Goal: Transaction & Acquisition: Purchase product/service

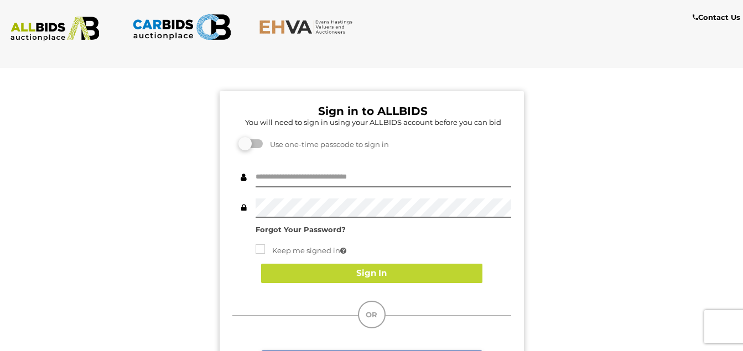
scroll to position [15, 0]
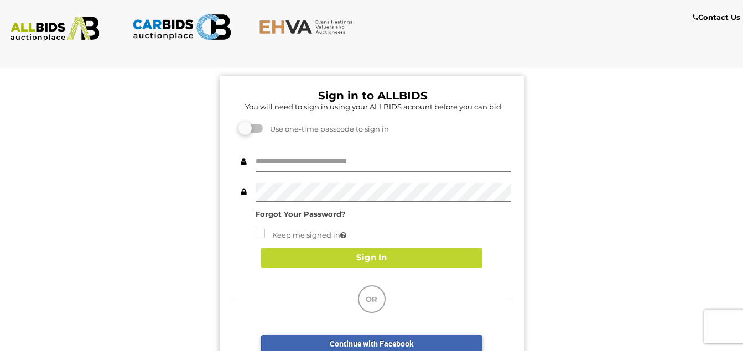
click at [376, 248] on button "Sign In" at bounding box center [371, 257] width 221 height 19
type input "**********"
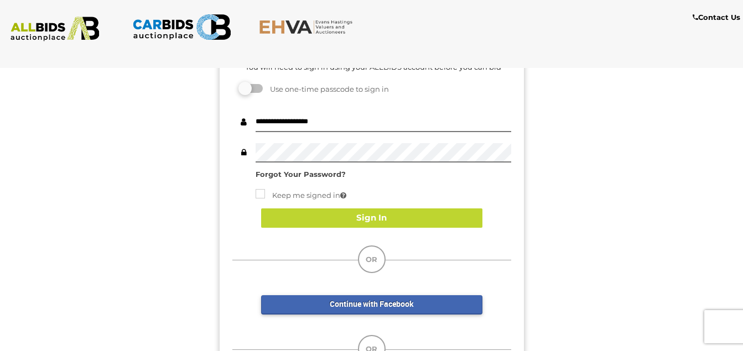
scroll to position [0, 0]
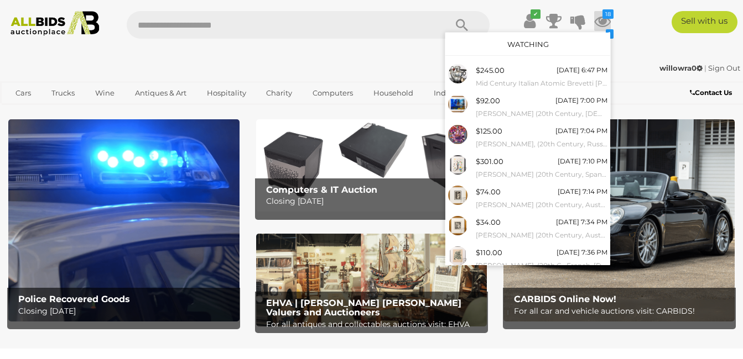
scroll to position [119, 0]
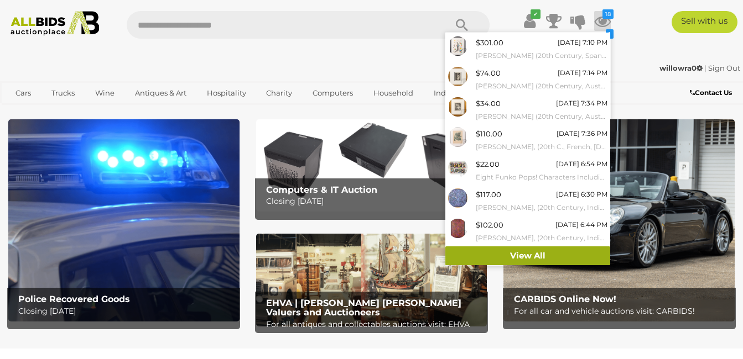
click at [529, 252] on link "View All" at bounding box center [527, 256] width 165 height 19
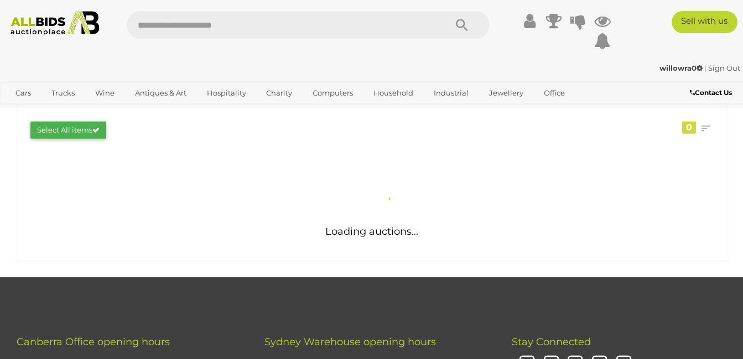
scroll to position [166, 0]
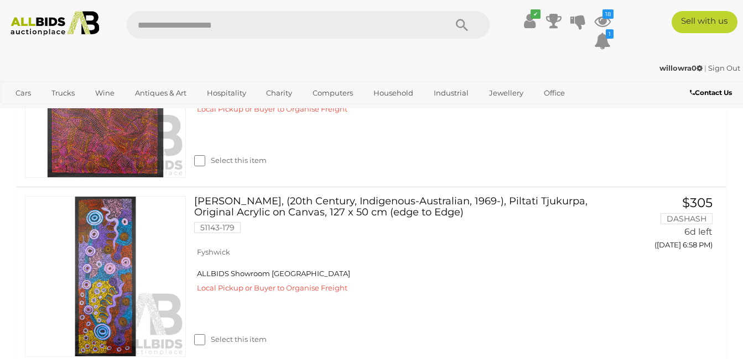
scroll to position [1732, 0]
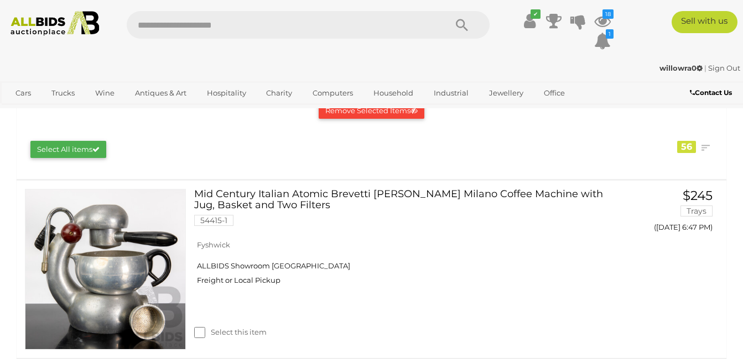
scroll to position [166, 0]
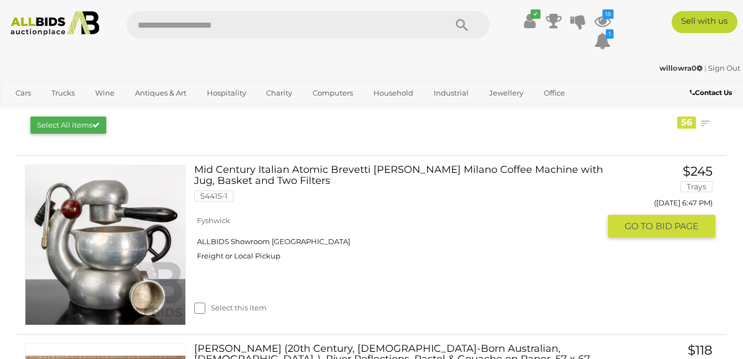
click at [355, 166] on link "Mid Century Italian Atomic Brevetti Giordano Robbiati Milano Coffee Machine wit…" at bounding box center [400, 187] width 397 height 45
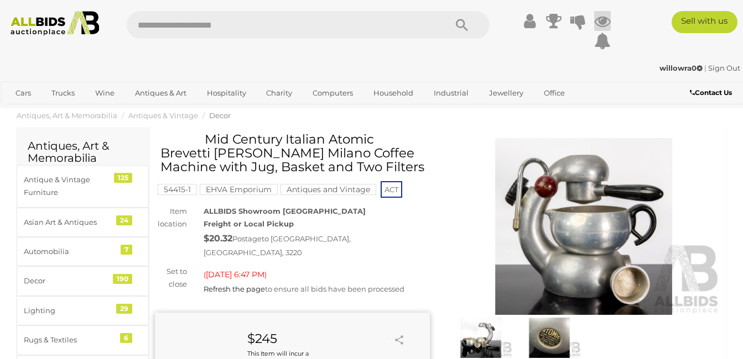
click at [604, 17] on icon at bounding box center [602, 21] width 17 height 20
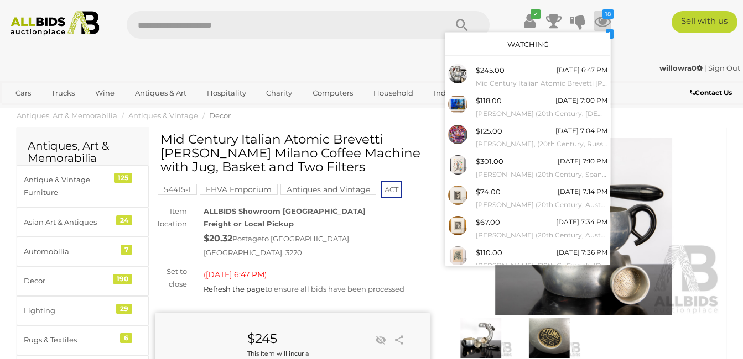
click at [603, 20] on icon at bounding box center [602, 21] width 17 height 20
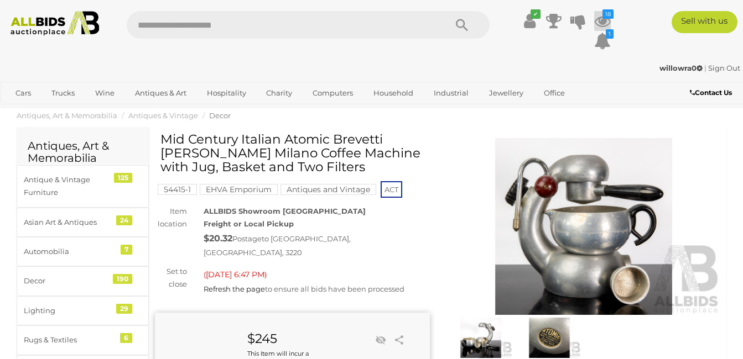
click at [603, 15] on icon "18" at bounding box center [607, 13] width 11 height 9
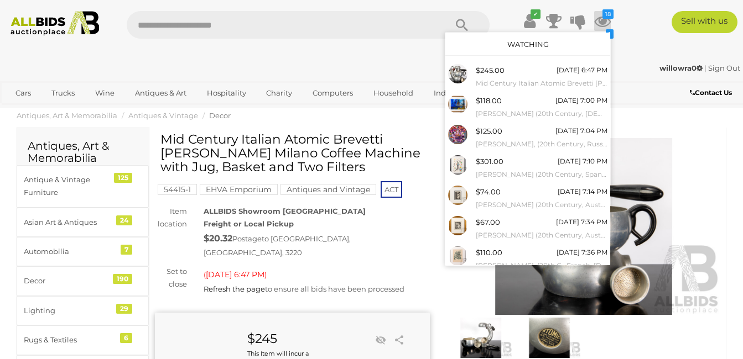
scroll to position [119, 0]
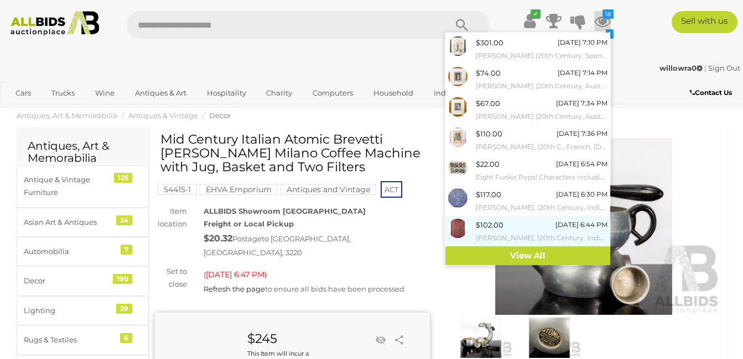
click at [524, 252] on link "View All" at bounding box center [527, 256] width 165 height 19
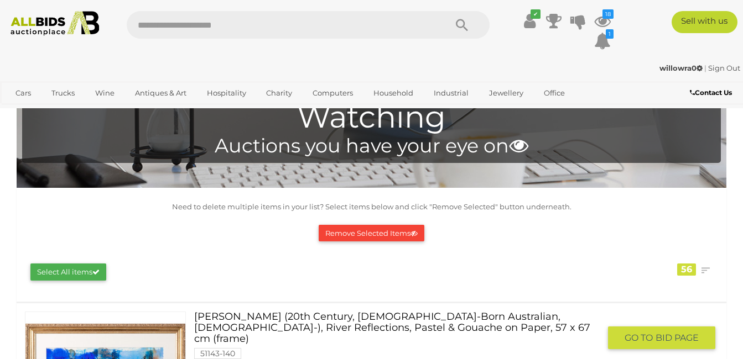
scroll to position [166, 0]
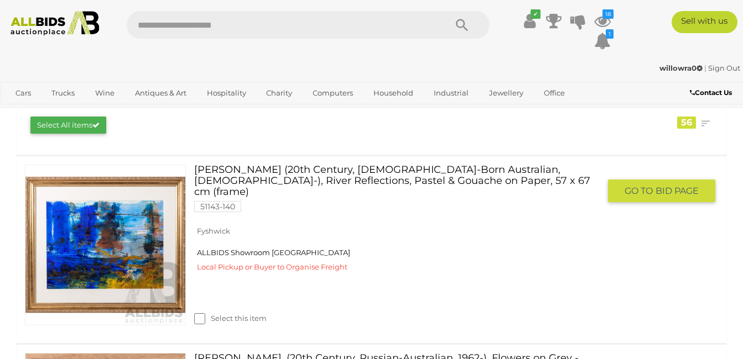
click at [675, 186] on span "BID PAGE" at bounding box center [676, 191] width 43 height 12
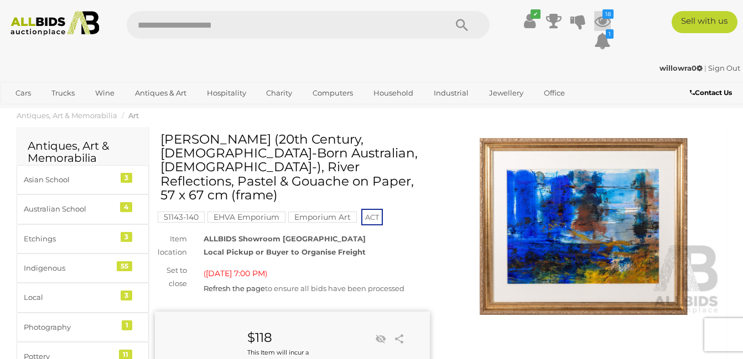
click at [606, 12] on icon "18" at bounding box center [607, 13] width 11 height 9
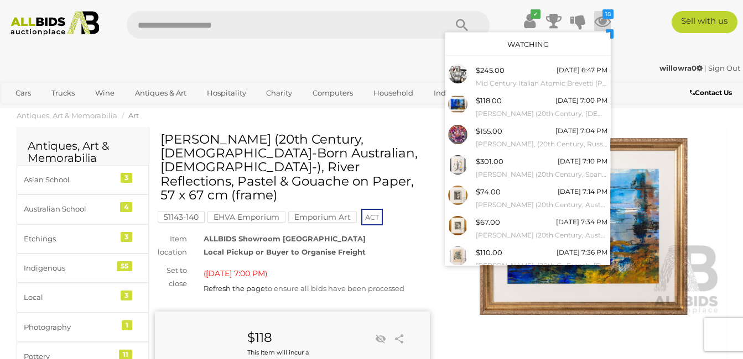
scroll to position [119, 0]
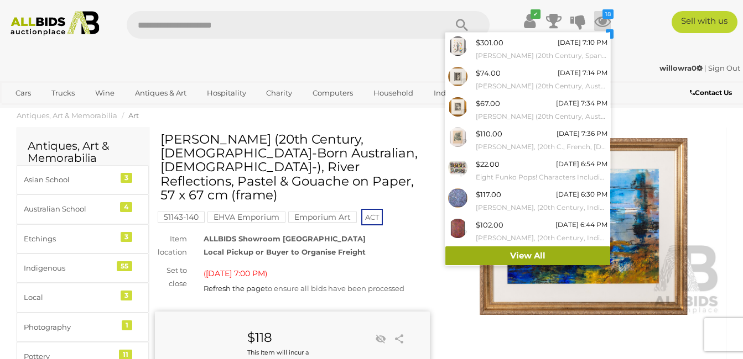
click at [525, 254] on link "View All" at bounding box center [527, 256] width 165 height 19
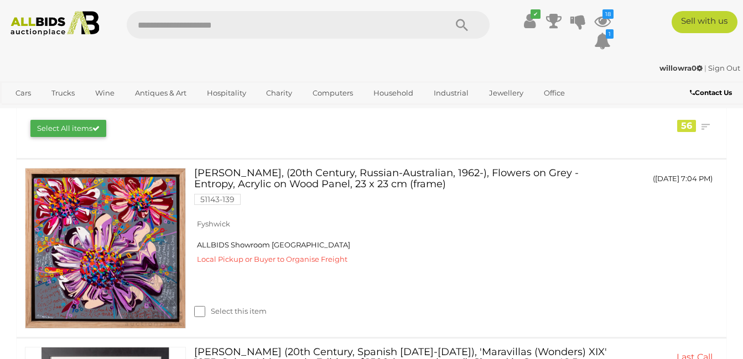
scroll to position [166, 0]
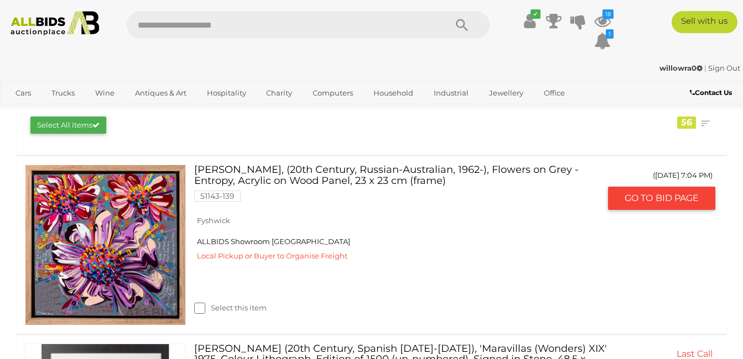
click at [659, 196] on span "BID PAGE" at bounding box center [676, 198] width 43 height 12
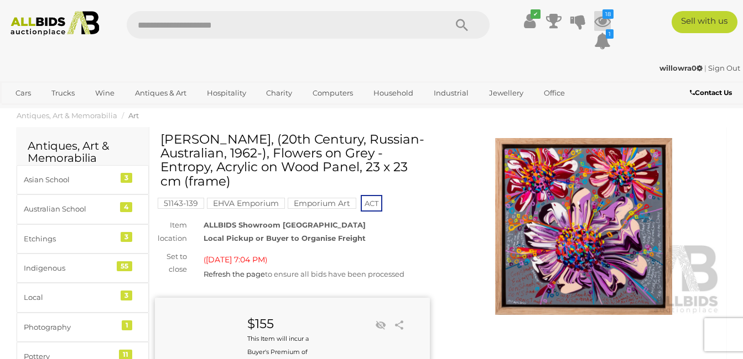
click at [605, 14] on icon "18" at bounding box center [607, 13] width 11 height 9
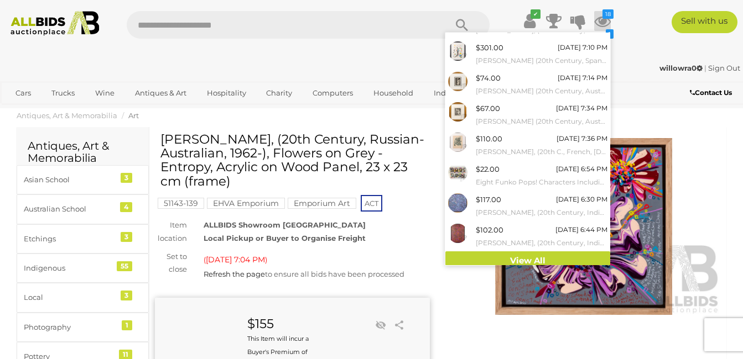
scroll to position [119, 0]
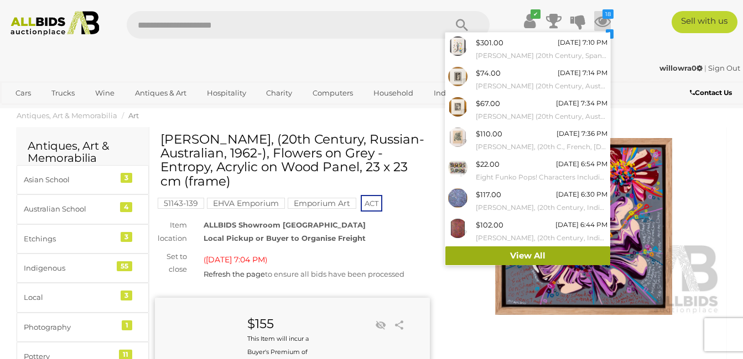
click at [522, 254] on link "View All" at bounding box center [527, 256] width 165 height 19
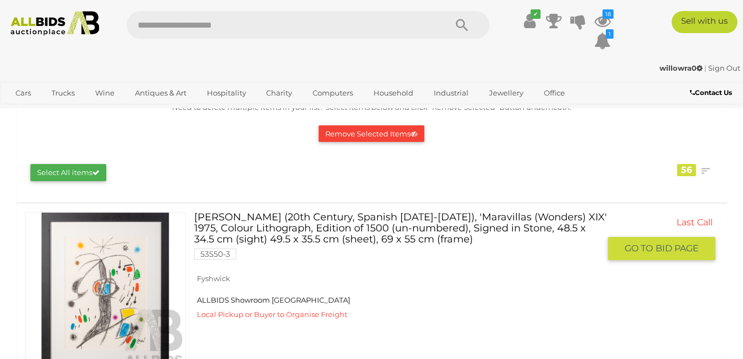
scroll to position [111, 0]
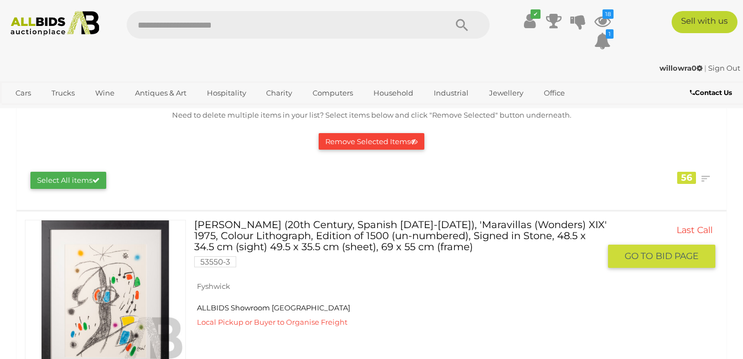
click at [659, 253] on span "BID PAGE" at bounding box center [676, 257] width 43 height 12
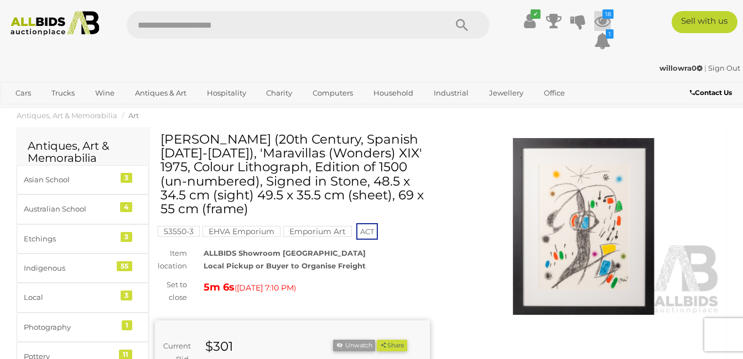
click at [604, 15] on icon "18" at bounding box center [607, 13] width 11 height 9
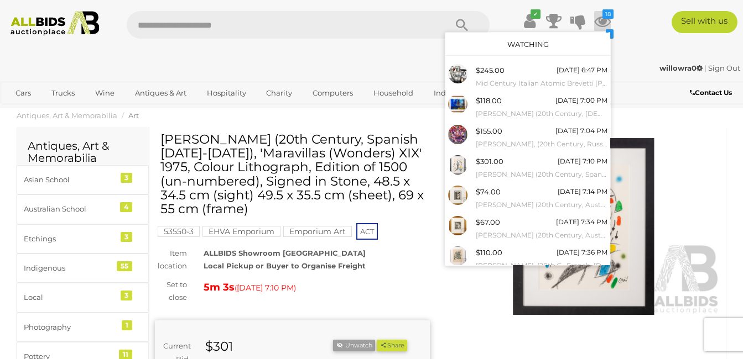
scroll to position [119, 0]
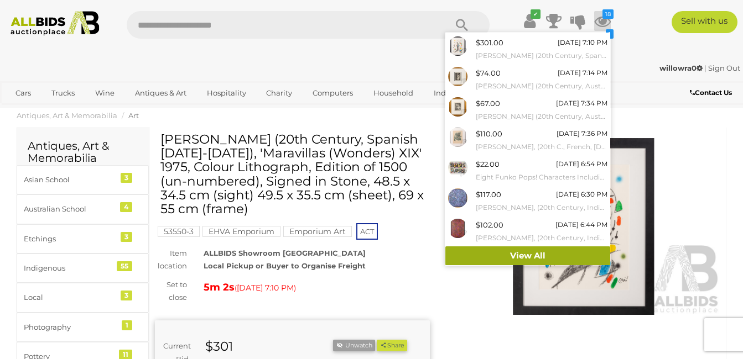
click at [529, 253] on link "View All" at bounding box center [527, 256] width 165 height 19
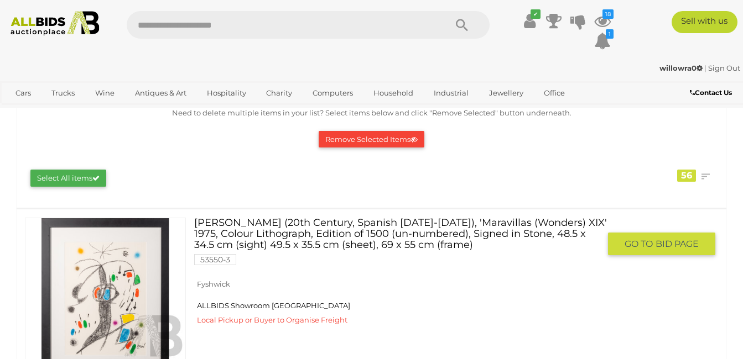
scroll to position [111, 0]
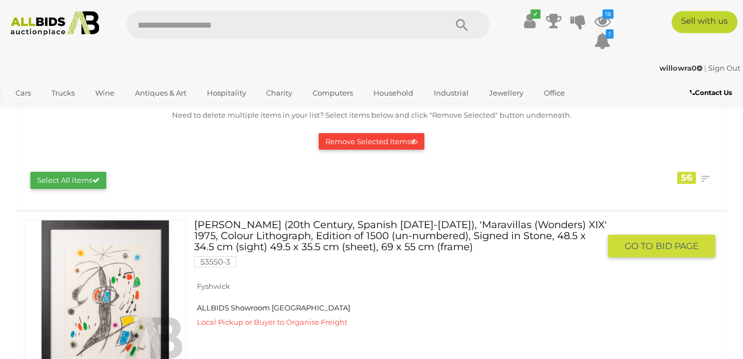
drag, startPoint x: 648, startPoint y: 242, endPoint x: 633, endPoint y: 239, distance: 15.3
click at [648, 242] on span "GO TO" at bounding box center [639, 247] width 31 height 12
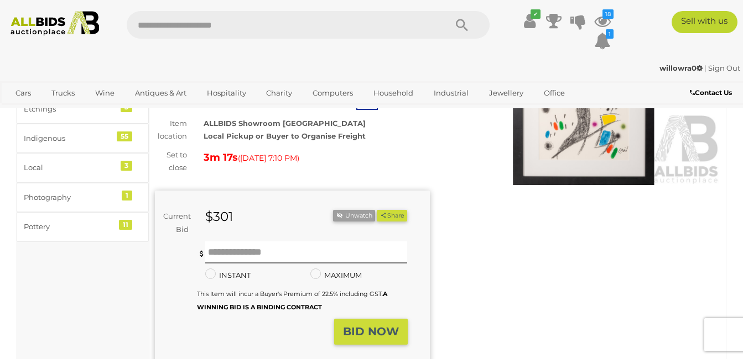
scroll to position [111, 0]
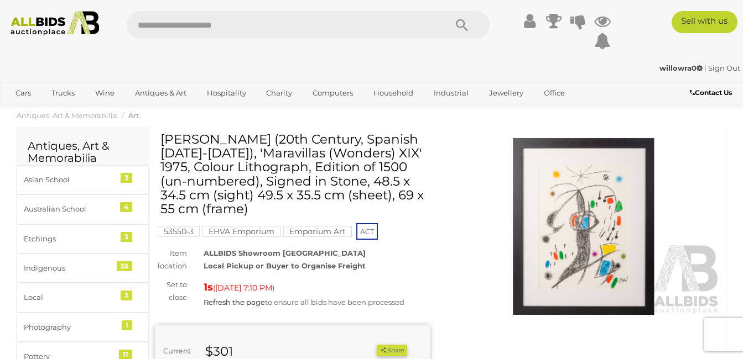
scroll to position [111, 0]
click at [606, 15] on icon "18" at bounding box center [607, 13] width 11 height 9
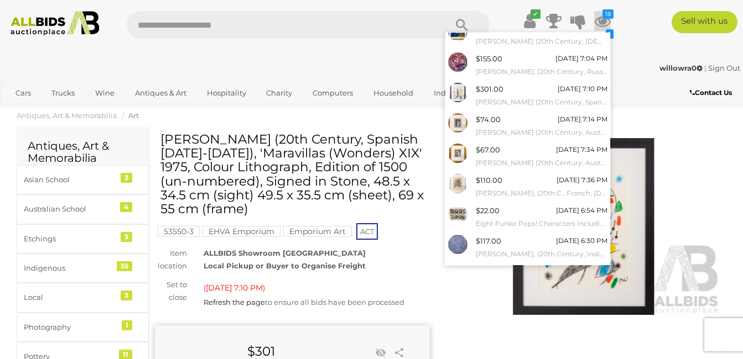
scroll to position [119, 0]
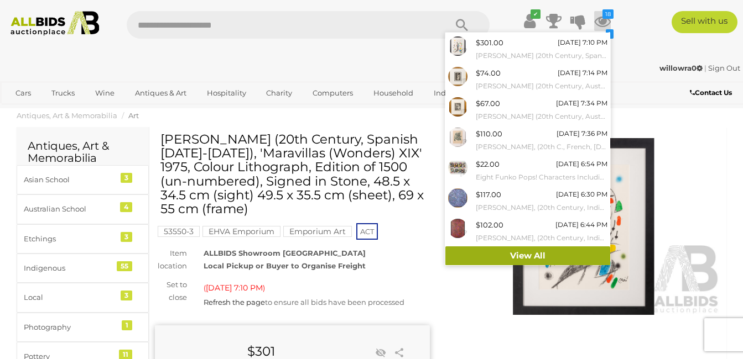
click at [526, 254] on link "View All" at bounding box center [527, 256] width 165 height 19
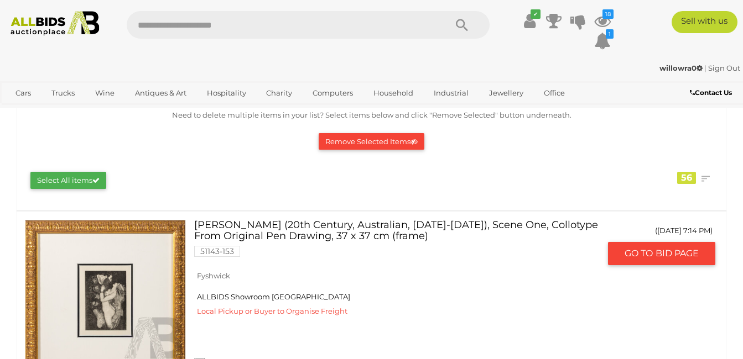
scroll to position [166, 0]
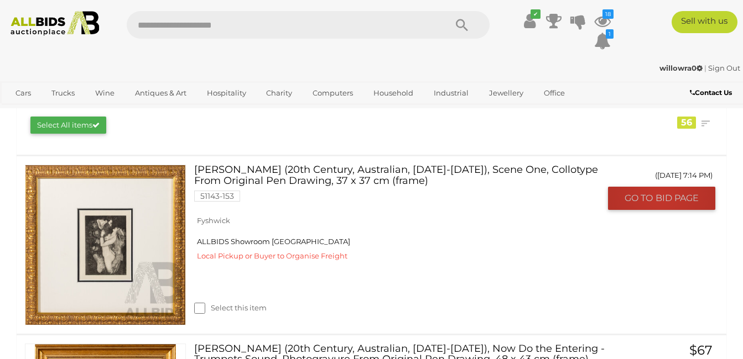
click at [661, 196] on span "BID PAGE" at bounding box center [676, 198] width 43 height 12
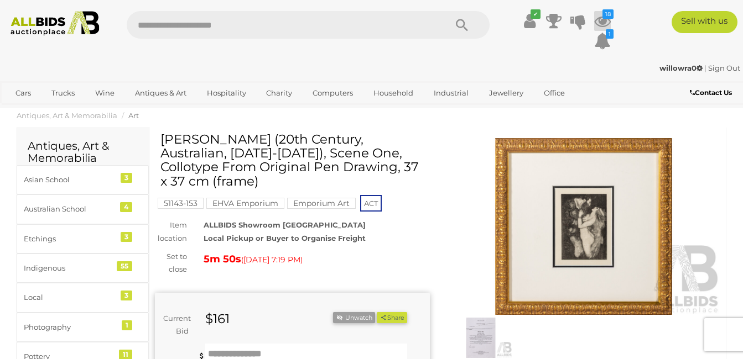
click at [602, 12] on icon "18" at bounding box center [607, 13] width 11 height 9
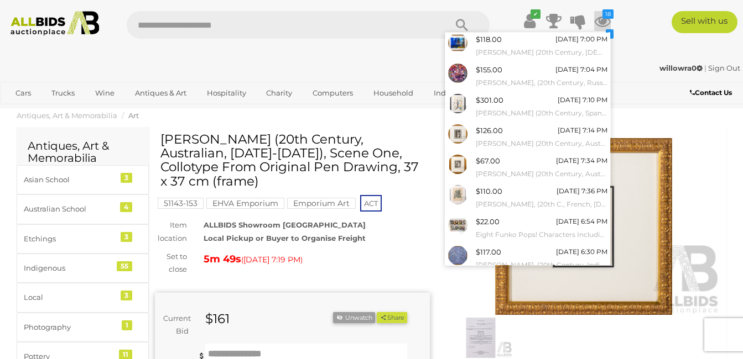
scroll to position [119, 0]
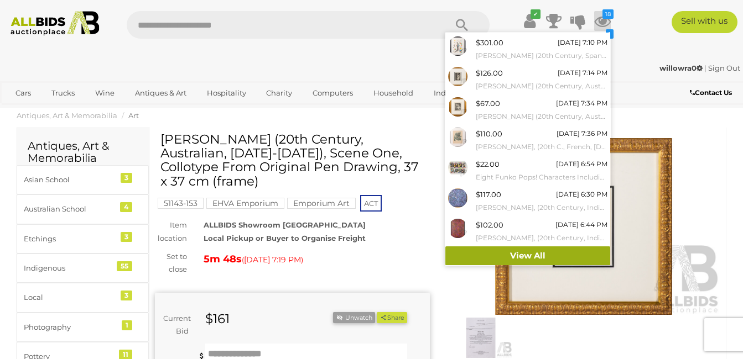
click at [528, 253] on link "View All" at bounding box center [527, 256] width 165 height 19
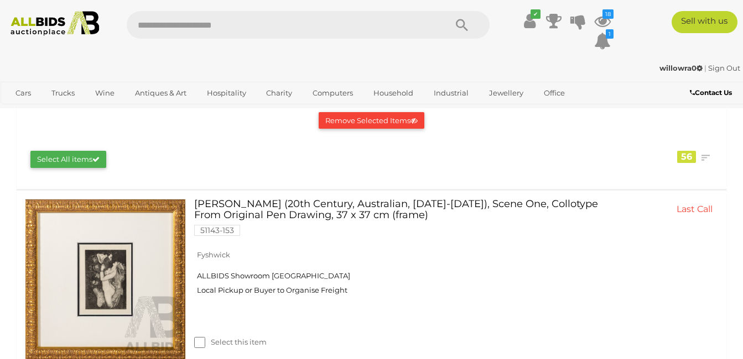
scroll to position [166, 0]
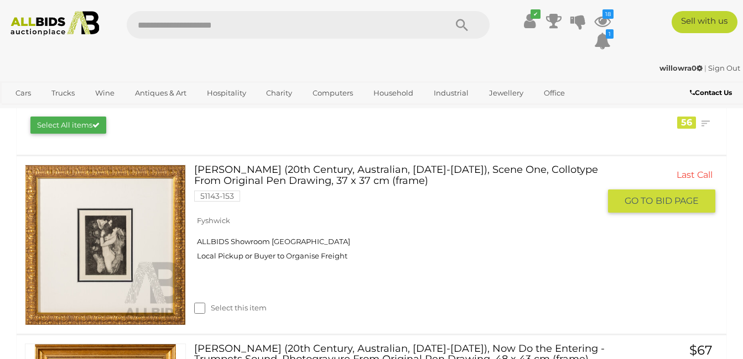
click at [696, 172] on link "Last Call GO TO BID PAGE" at bounding box center [665, 189] width 99 height 49
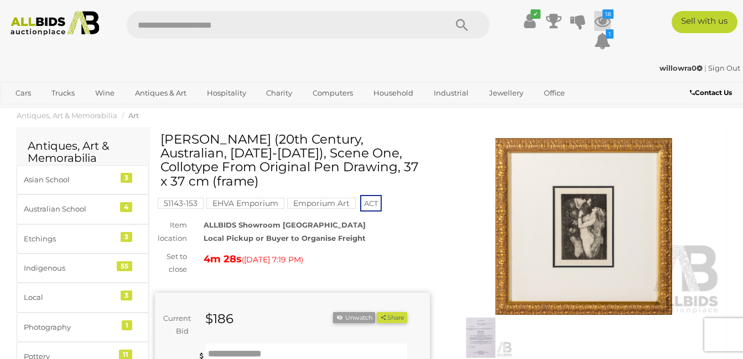
click at [607, 11] on icon "18" at bounding box center [607, 13] width 11 height 9
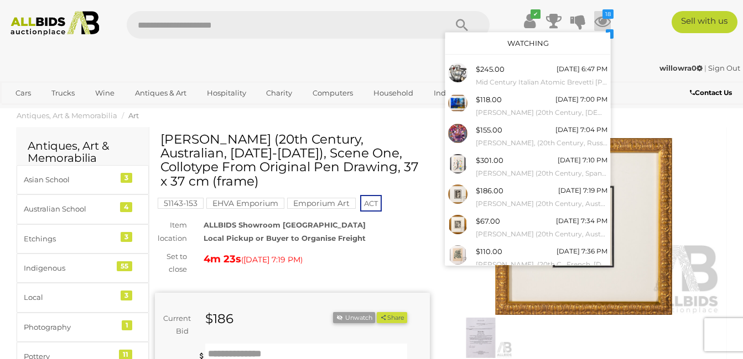
scroll to position [119, 0]
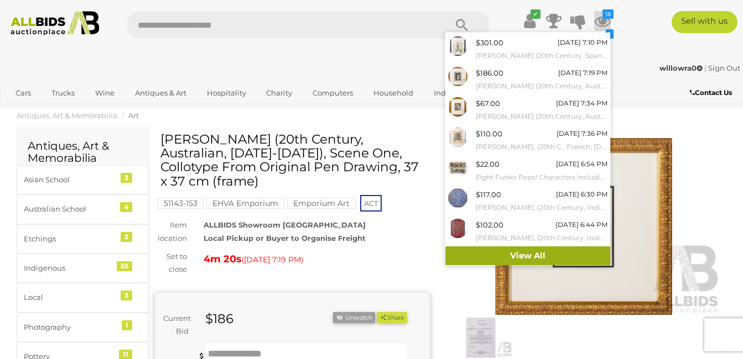
click at [521, 252] on link "View All" at bounding box center [527, 256] width 165 height 19
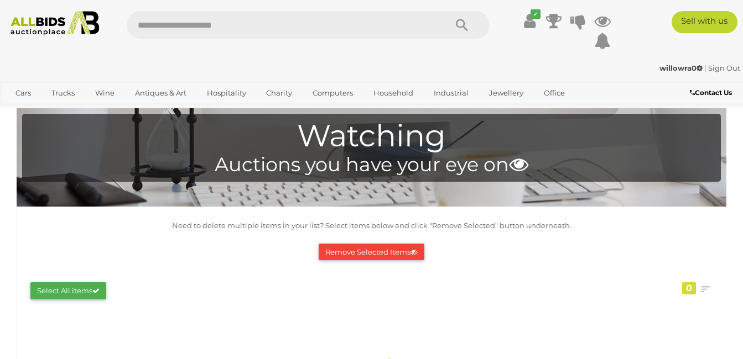
scroll to position [166, 0]
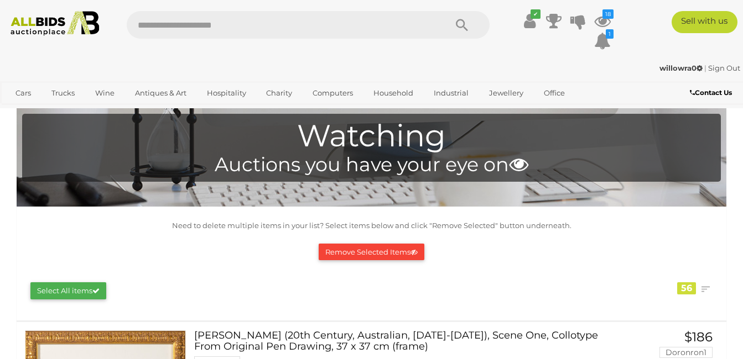
click at [359, 251] on button "Remove Selected Items" at bounding box center [372, 252] width 106 height 17
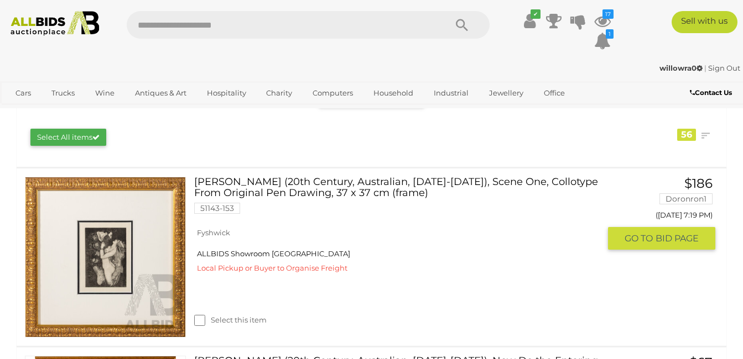
scroll to position [209, 0]
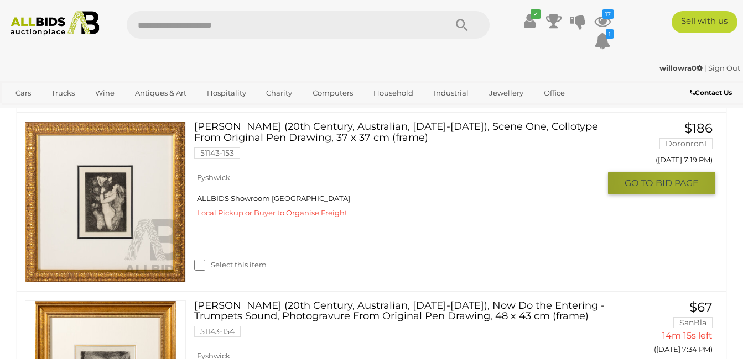
click at [673, 182] on span "BID PAGE" at bounding box center [676, 184] width 43 height 12
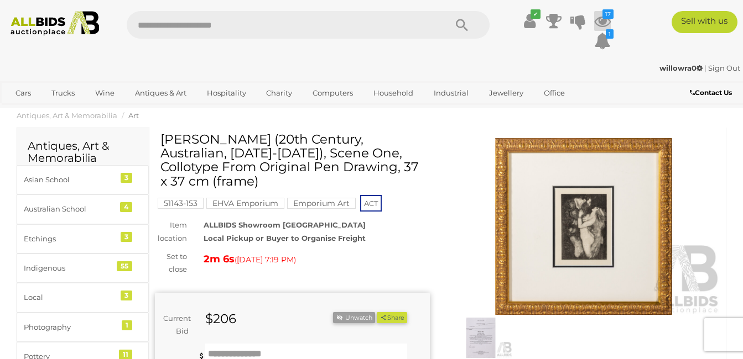
click at [604, 15] on icon "17" at bounding box center [607, 13] width 11 height 9
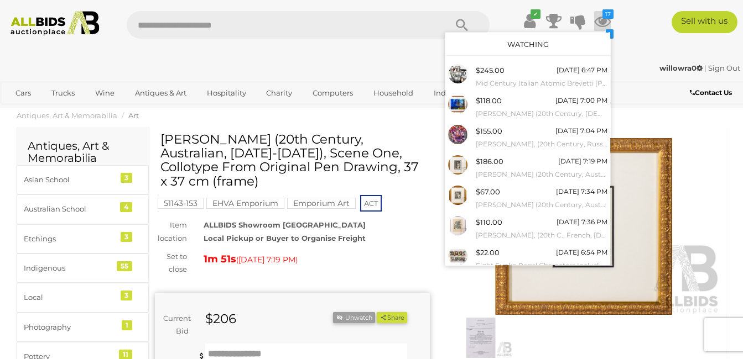
scroll to position [119, 0]
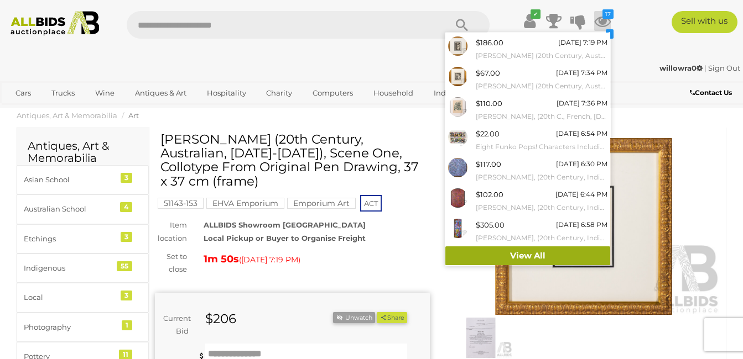
drag, startPoint x: 523, startPoint y: 252, endPoint x: 528, endPoint y: 249, distance: 6.0
click at [524, 252] on link "View All" at bounding box center [527, 256] width 165 height 19
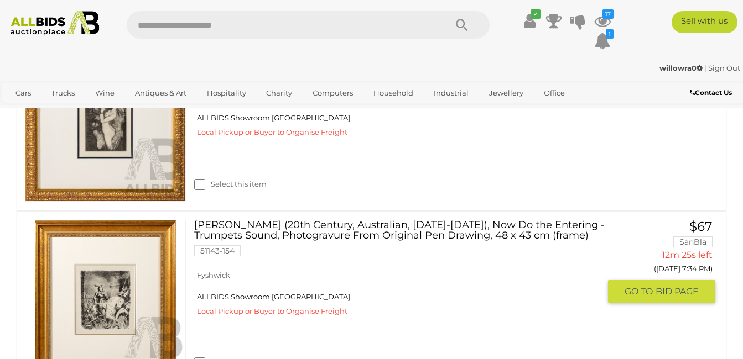
scroll to position [209, 0]
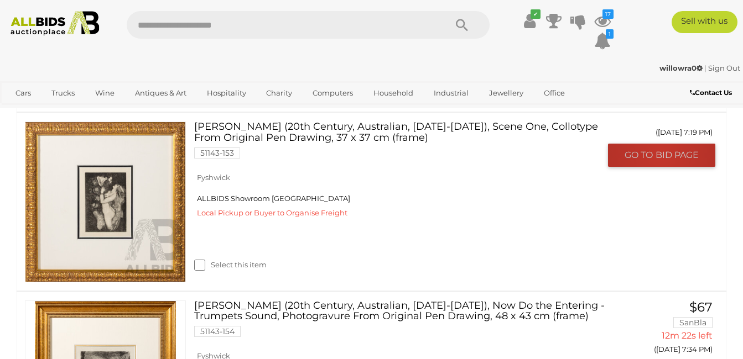
click at [663, 153] on span "BID PAGE" at bounding box center [676, 155] width 43 height 12
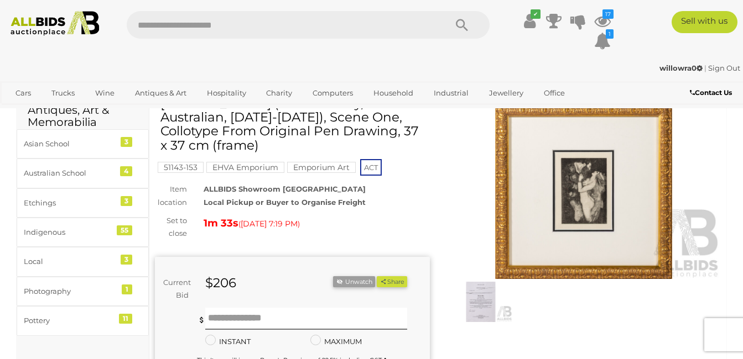
scroll to position [55, 0]
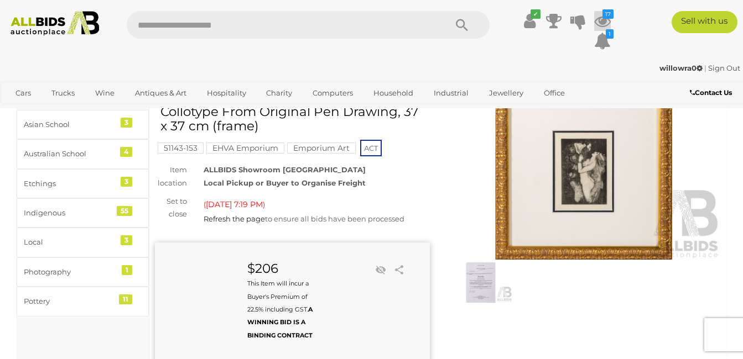
scroll to position [58, 0]
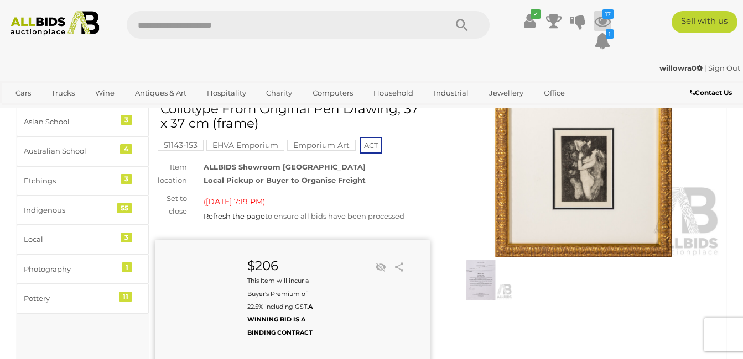
click at [603, 17] on icon "17" at bounding box center [607, 13] width 11 height 9
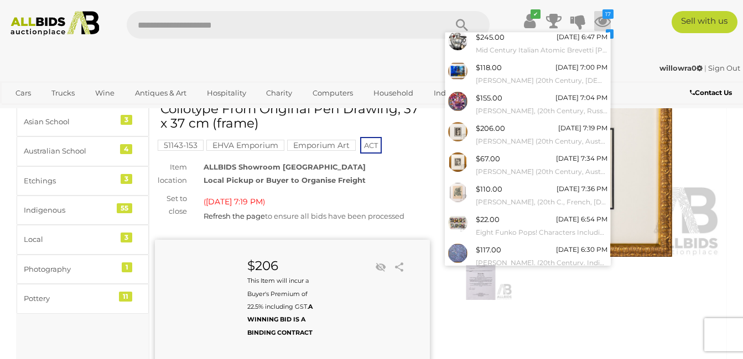
scroll to position [119, 0]
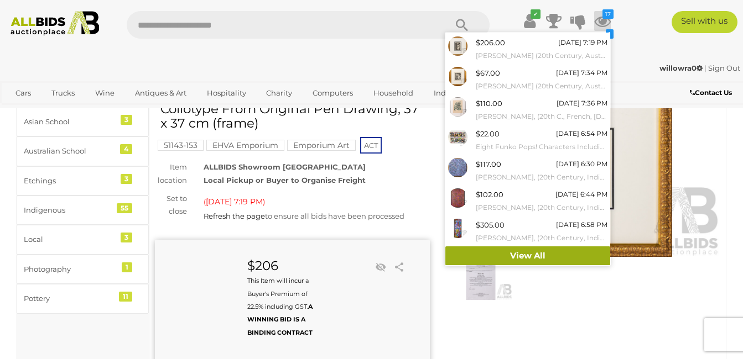
click at [518, 254] on link "View All" at bounding box center [527, 256] width 165 height 19
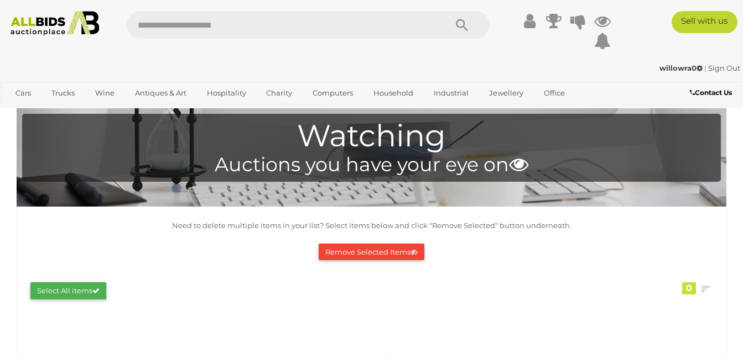
scroll to position [111, 0]
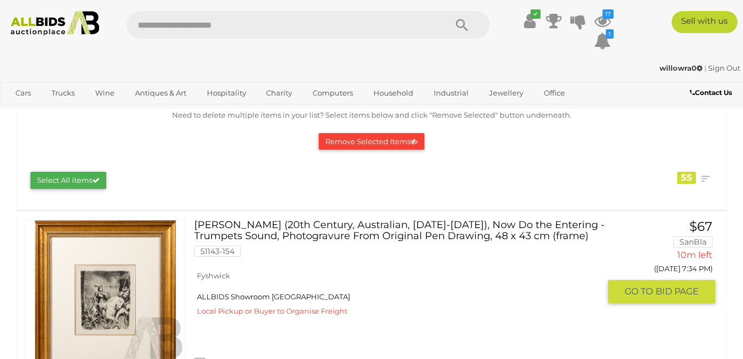
scroll to position [166, 0]
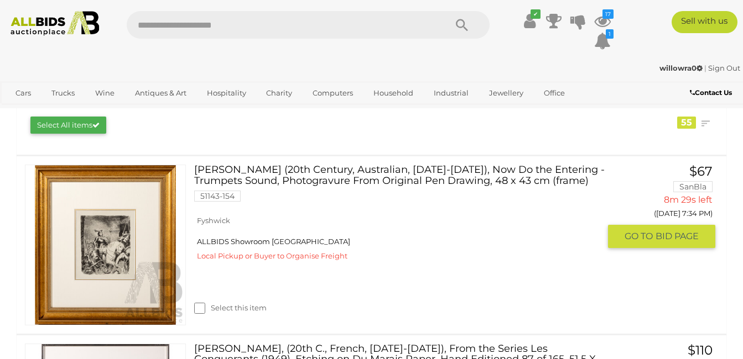
click at [509, 280] on div "Select this item" at bounding box center [401, 294] width 414 height 49
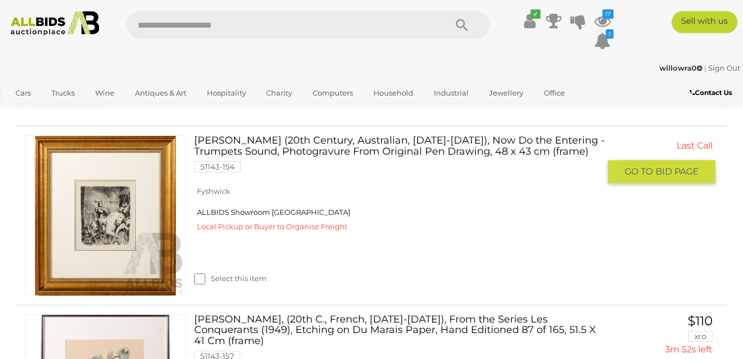
scroll to position [221, 0]
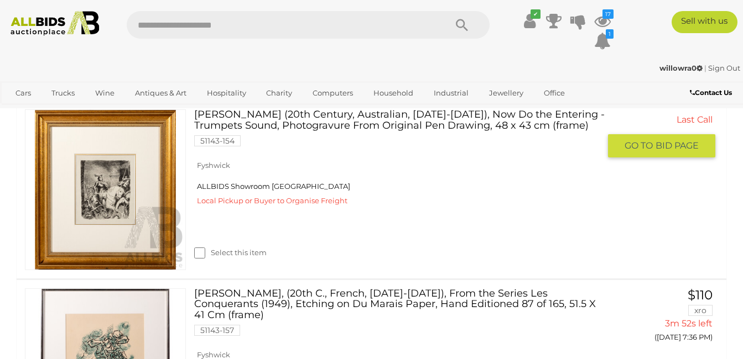
click at [664, 142] on span "BID PAGE" at bounding box center [676, 146] width 43 height 12
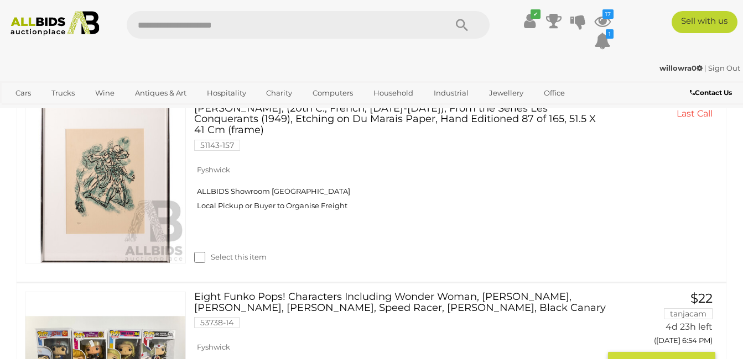
scroll to position [387, 0]
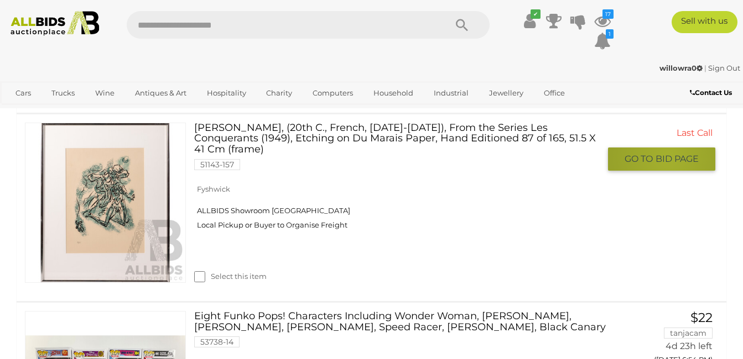
click at [668, 158] on span "BID PAGE" at bounding box center [676, 159] width 43 height 12
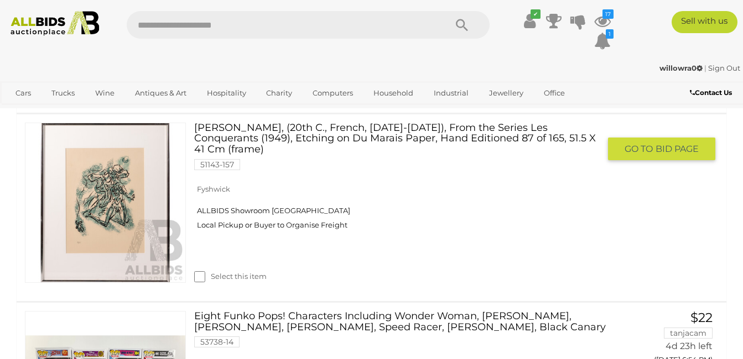
click at [656, 146] on span "BID PAGE" at bounding box center [676, 149] width 43 height 12
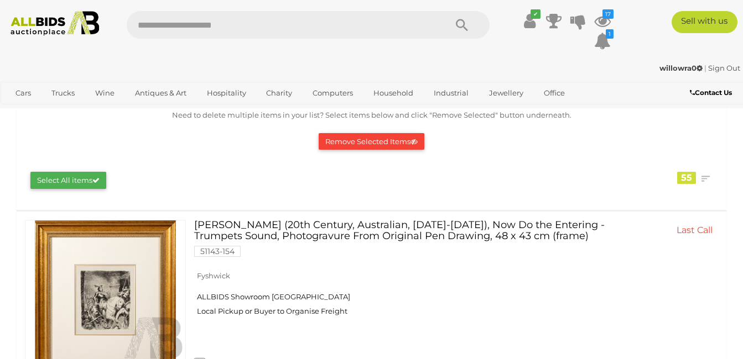
scroll to position [0, 0]
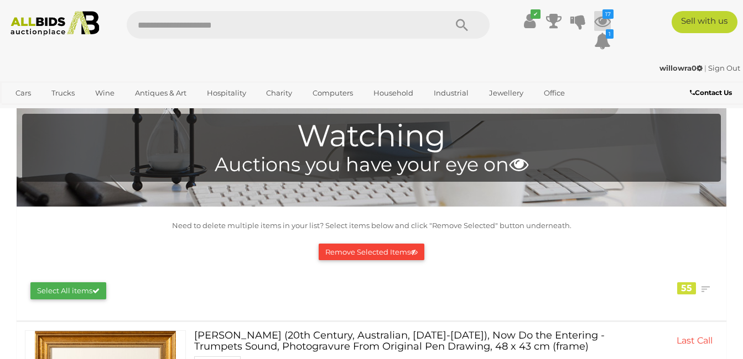
click at [604, 12] on icon "17" at bounding box center [607, 13] width 11 height 9
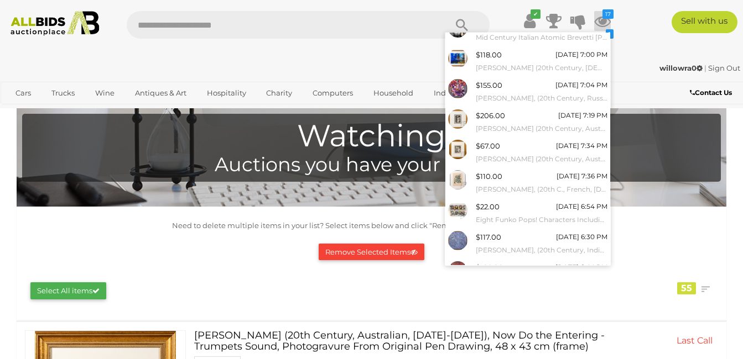
scroll to position [119, 0]
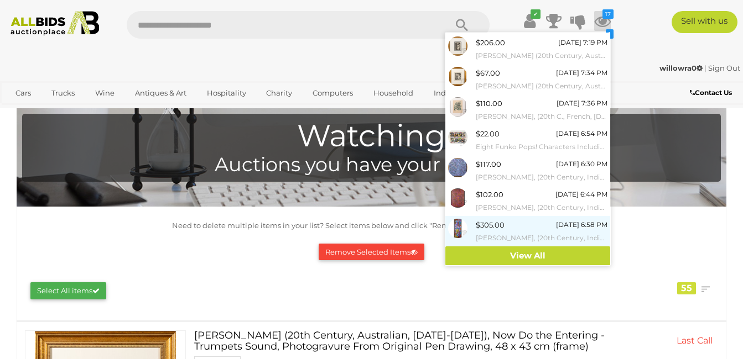
drag, startPoint x: 522, startPoint y: 253, endPoint x: 529, endPoint y: 239, distance: 16.1
click at [523, 253] on link "View All" at bounding box center [527, 256] width 165 height 19
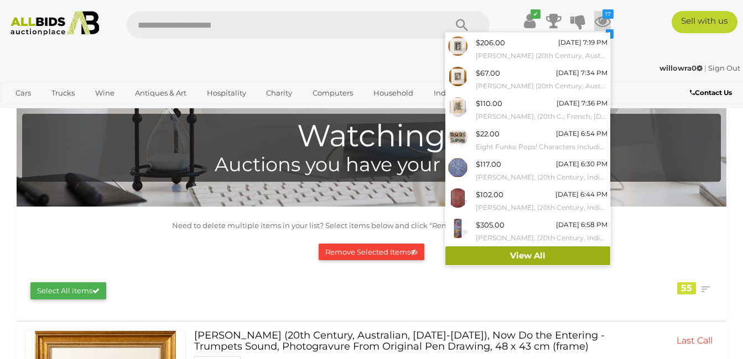
click at [517, 253] on link "View All" at bounding box center [527, 256] width 165 height 19
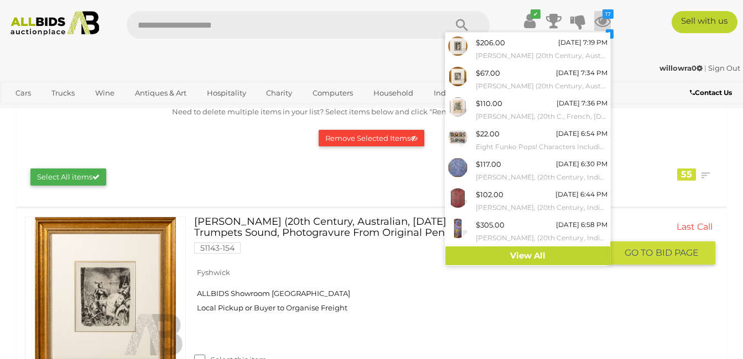
scroll to position [111, 0]
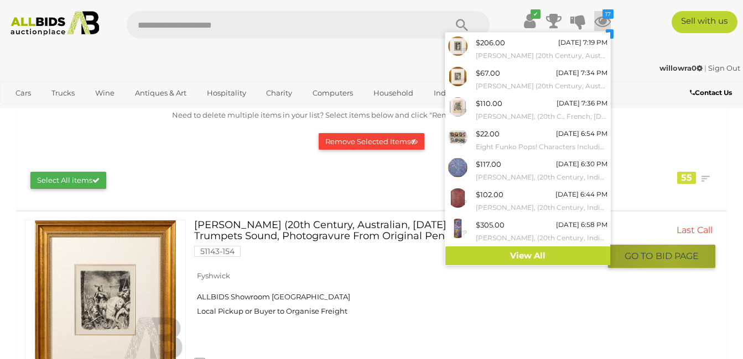
click at [671, 255] on span "BID PAGE" at bounding box center [676, 257] width 43 height 12
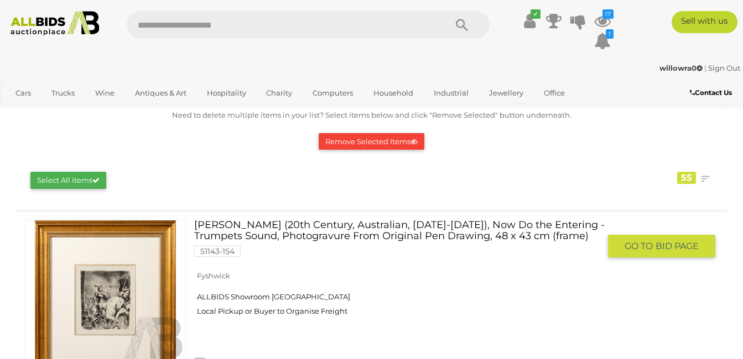
click at [661, 246] on span "BID PAGE" at bounding box center [676, 247] width 43 height 12
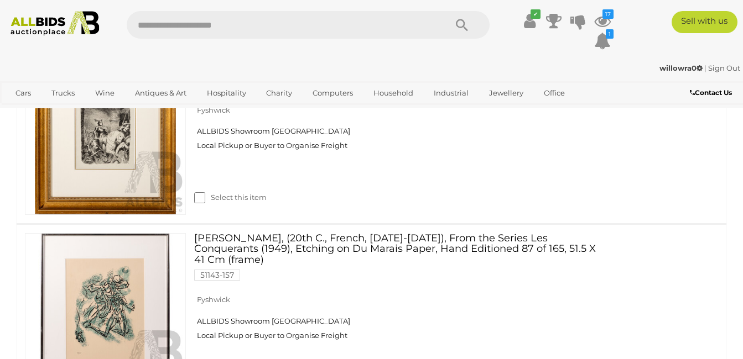
scroll to position [0, 0]
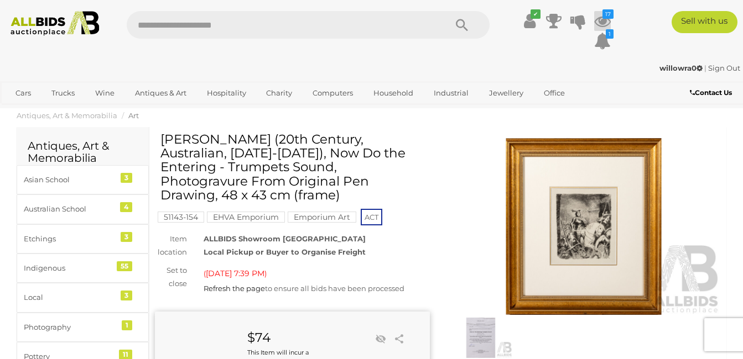
click at [605, 12] on icon "17" at bounding box center [607, 13] width 11 height 9
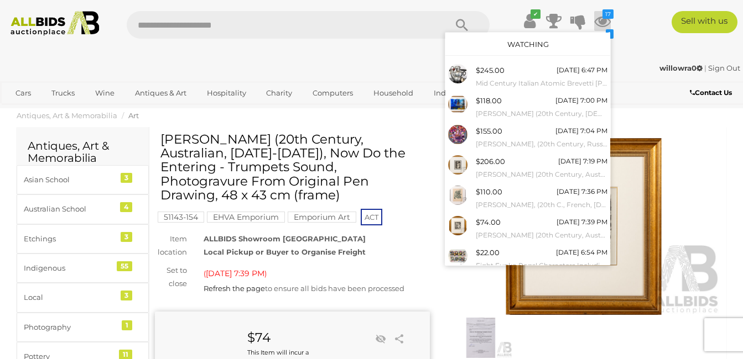
scroll to position [119, 0]
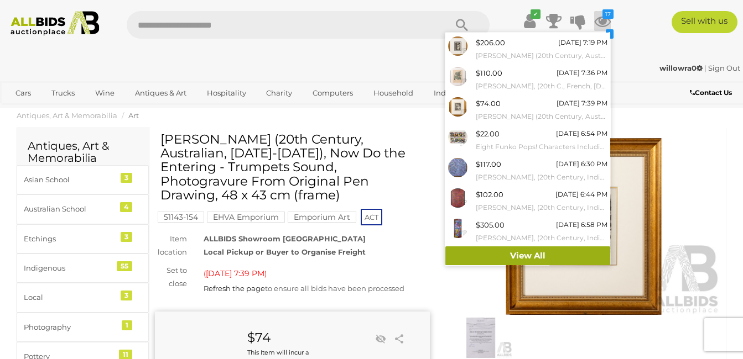
click at [521, 253] on link "View All" at bounding box center [527, 256] width 165 height 19
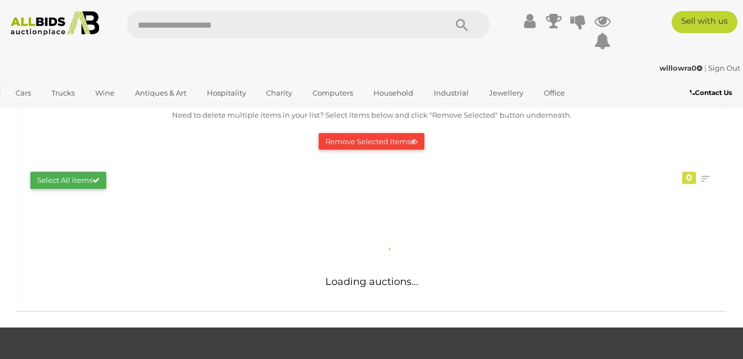
scroll to position [111, 0]
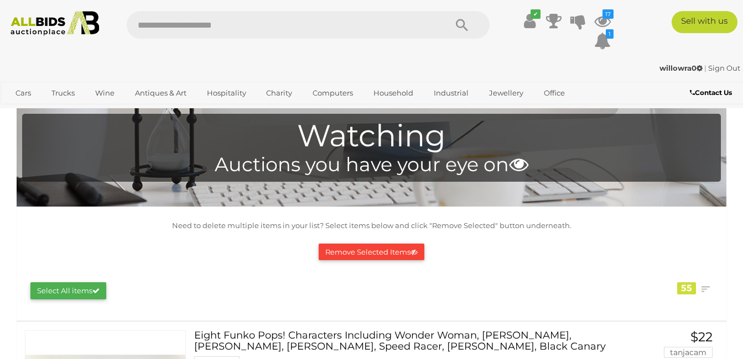
click at [723, 65] on link "Sign Out" at bounding box center [724, 68] width 32 height 9
